Goal: Complete application form

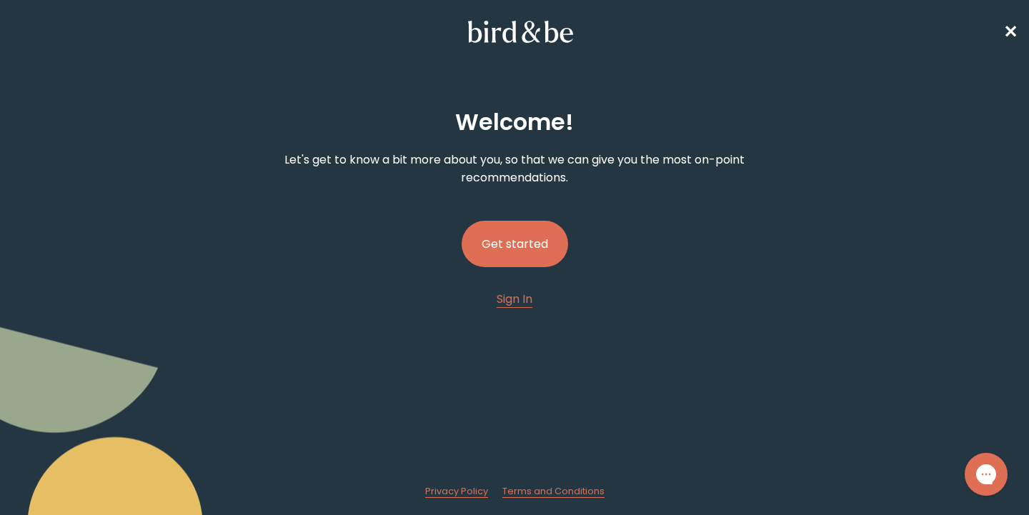
click at [522, 252] on button "Get started" at bounding box center [515, 244] width 106 height 46
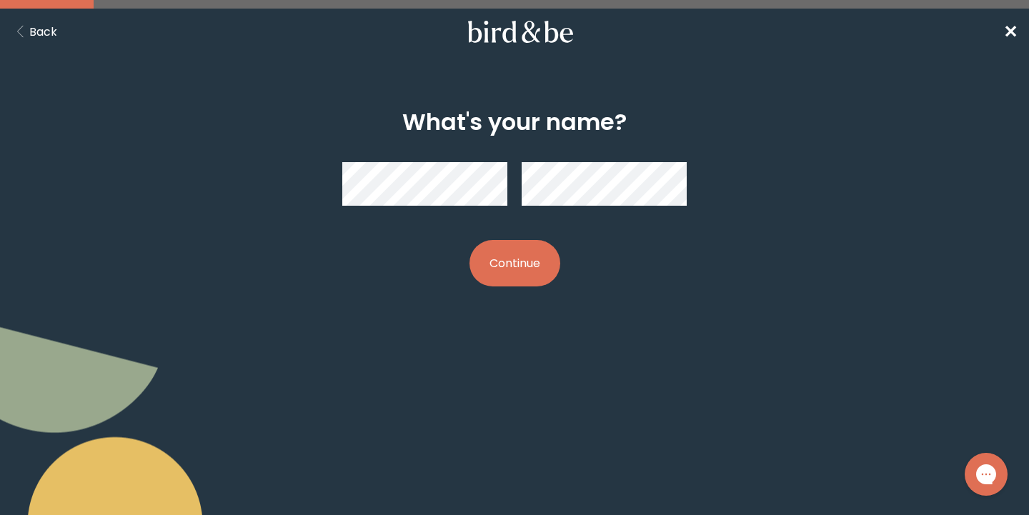
click at [514, 263] on button "Continue" at bounding box center [514, 263] width 91 height 46
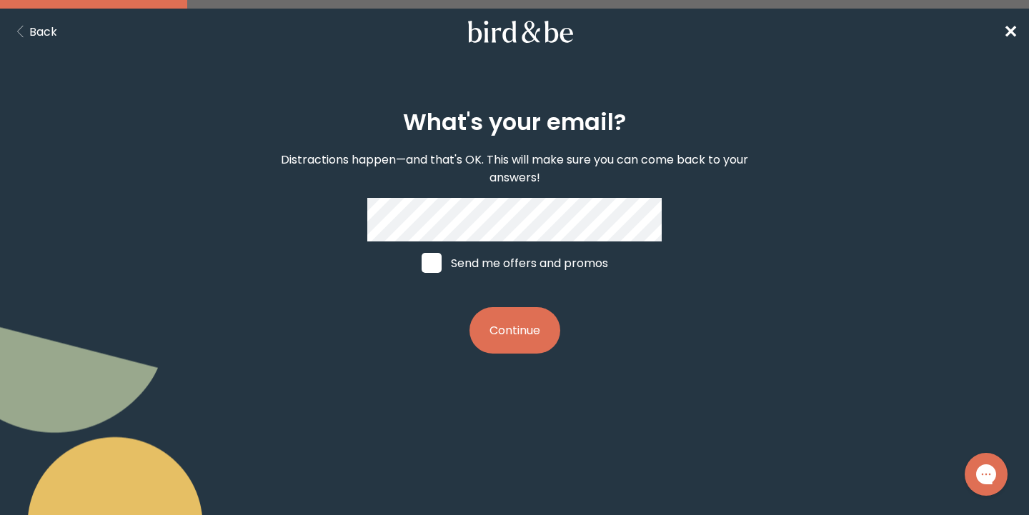
click at [514, 330] on button "Continue" at bounding box center [514, 330] width 91 height 46
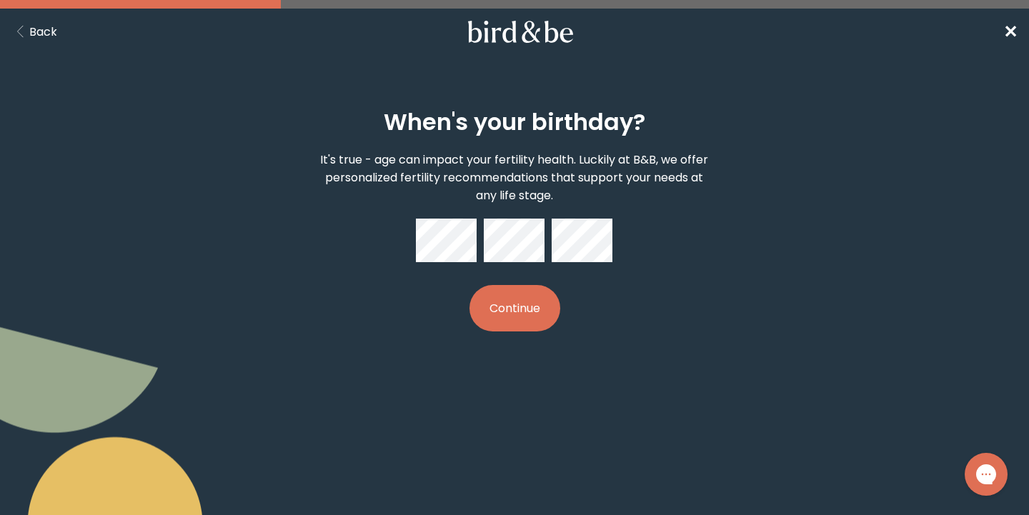
click at [502, 306] on button "Continue" at bounding box center [514, 308] width 91 height 46
click at [520, 324] on button "Continue" at bounding box center [514, 308] width 91 height 46
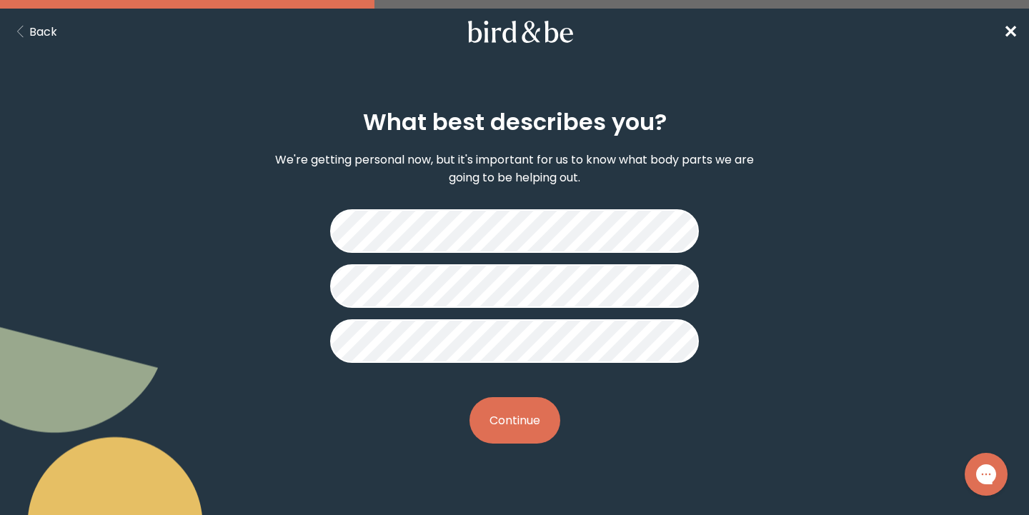
click at [518, 432] on button "Continue" at bounding box center [514, 420] width 91 height 46
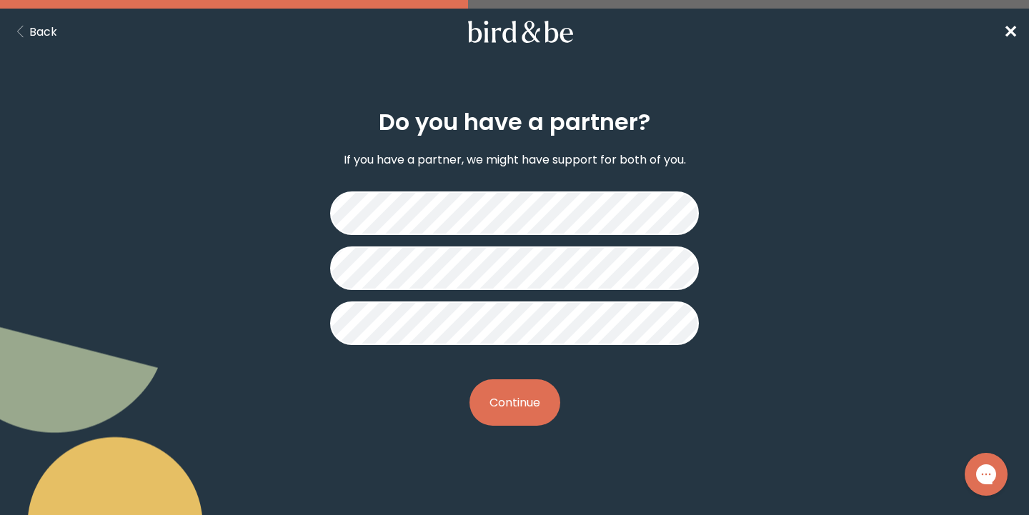
click at [522, 405] on button "Continue" at bounding box center [514, 402] width 91 height 46
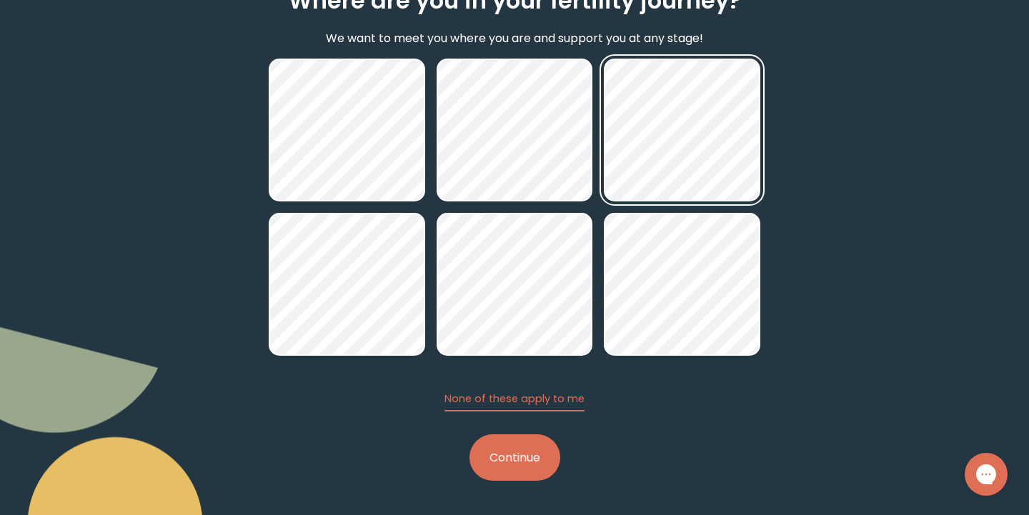
scroll to position [123, 0]
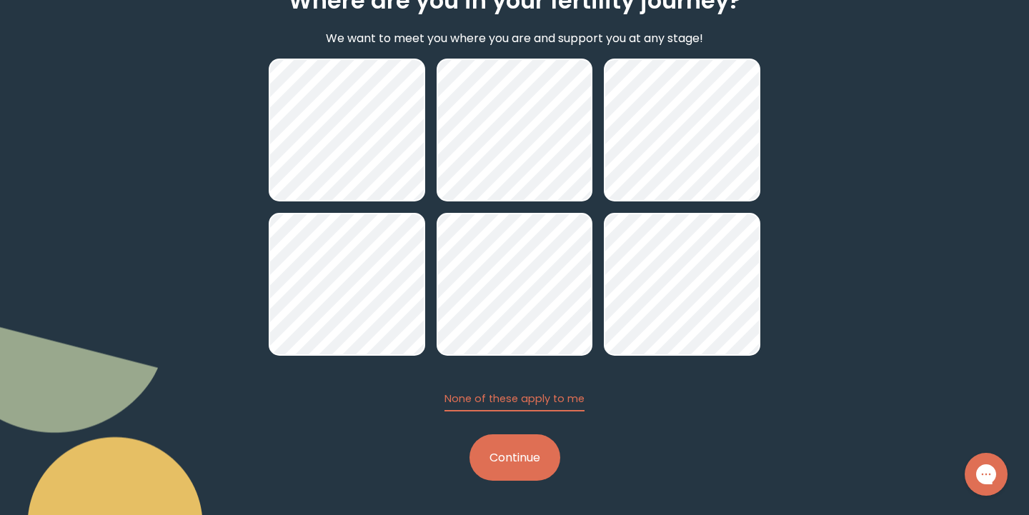
click at [551, 464] on button "Continue" at bounding box center [514, 457] width 91 height 46
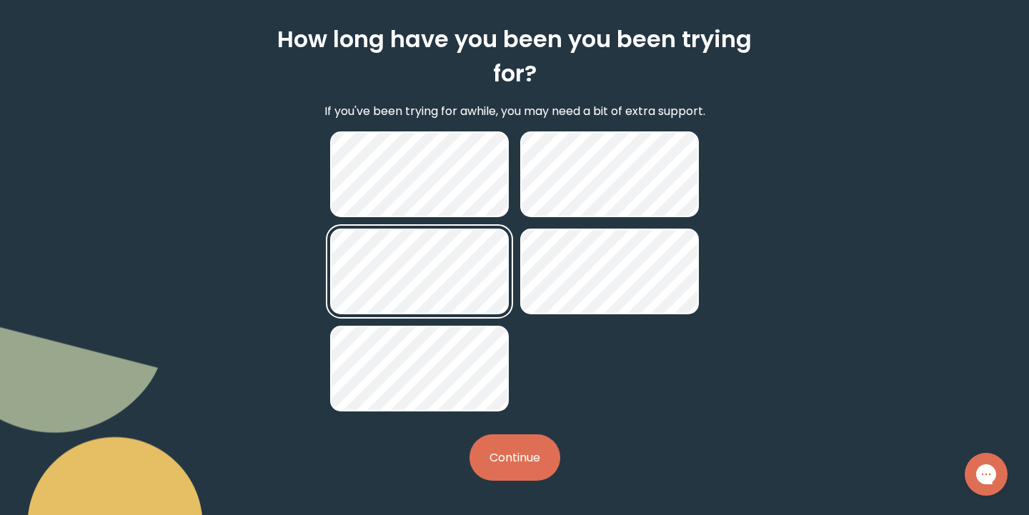
scroll to position [83, 0]
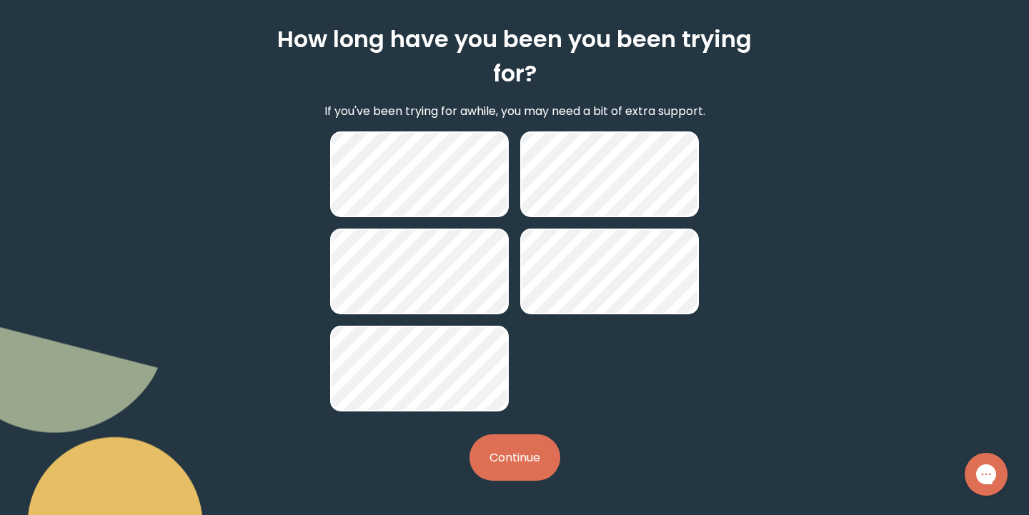
click at [493, 462] on button "Continue" at bounding box center [514, 457] width 91 height 46
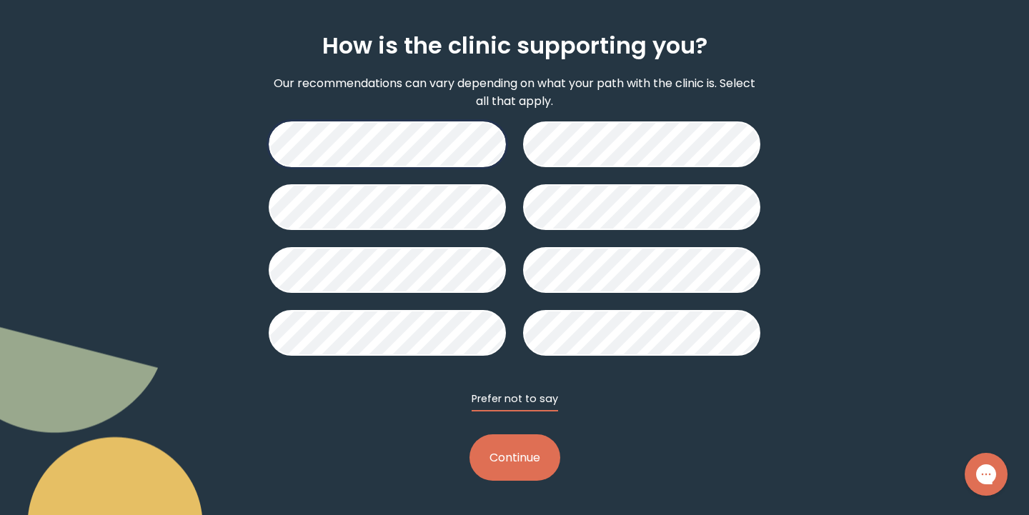
scroll to position [78, 0]
click at [502, 472] on button "Continue" at bounding box center [514, 457] width 91 height 46
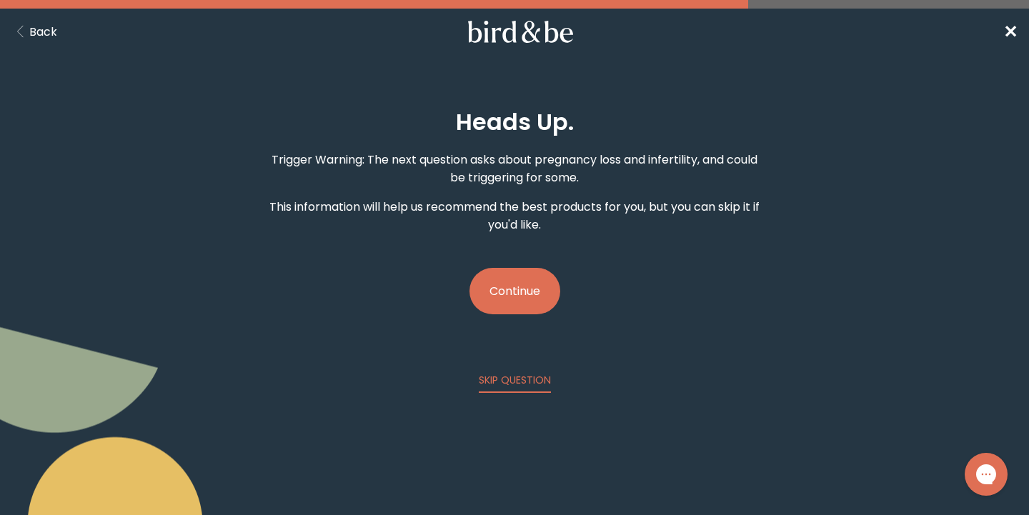
click at [517, 298] on button "Continue" at bounding box center [514, 291] width 91 height 46
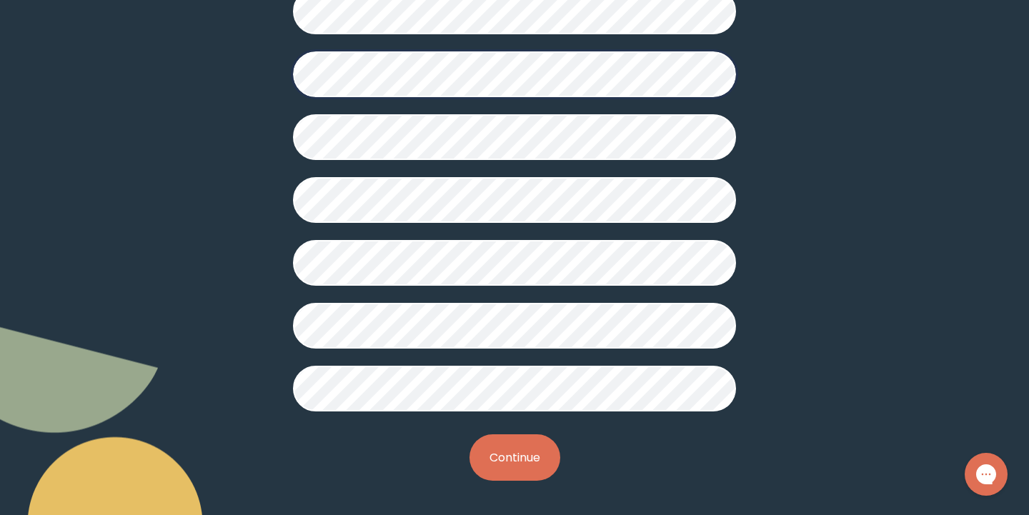
scroll to position [387, 0]
click at [517, 462] on button "Continue" at bounding box center [514, 457] width 91 height 46
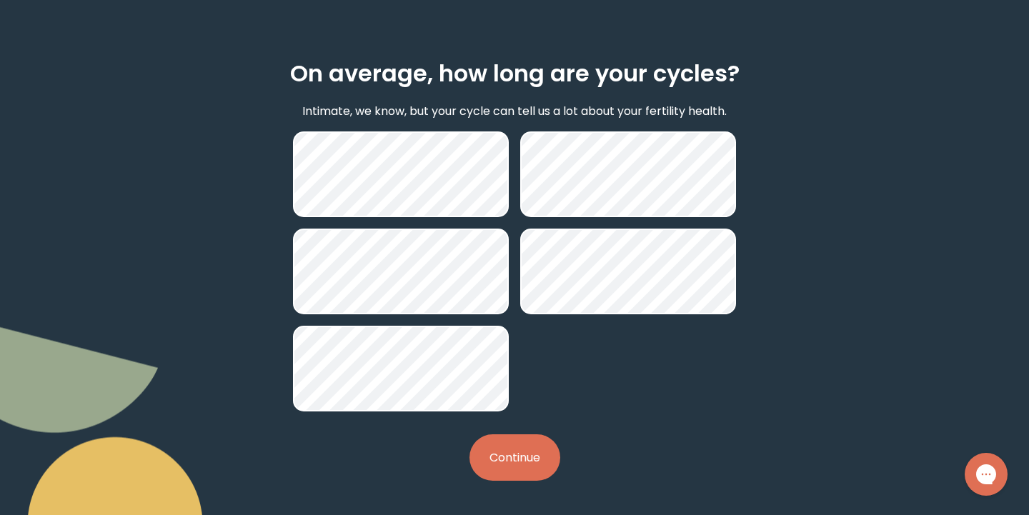
scroll to position [49, 0]
click at [509, 447] on button "Continue" at bounding box center [514, 457] width 91 height 46
